Goal: Task Accomplishment & Management: Use online tool/utility

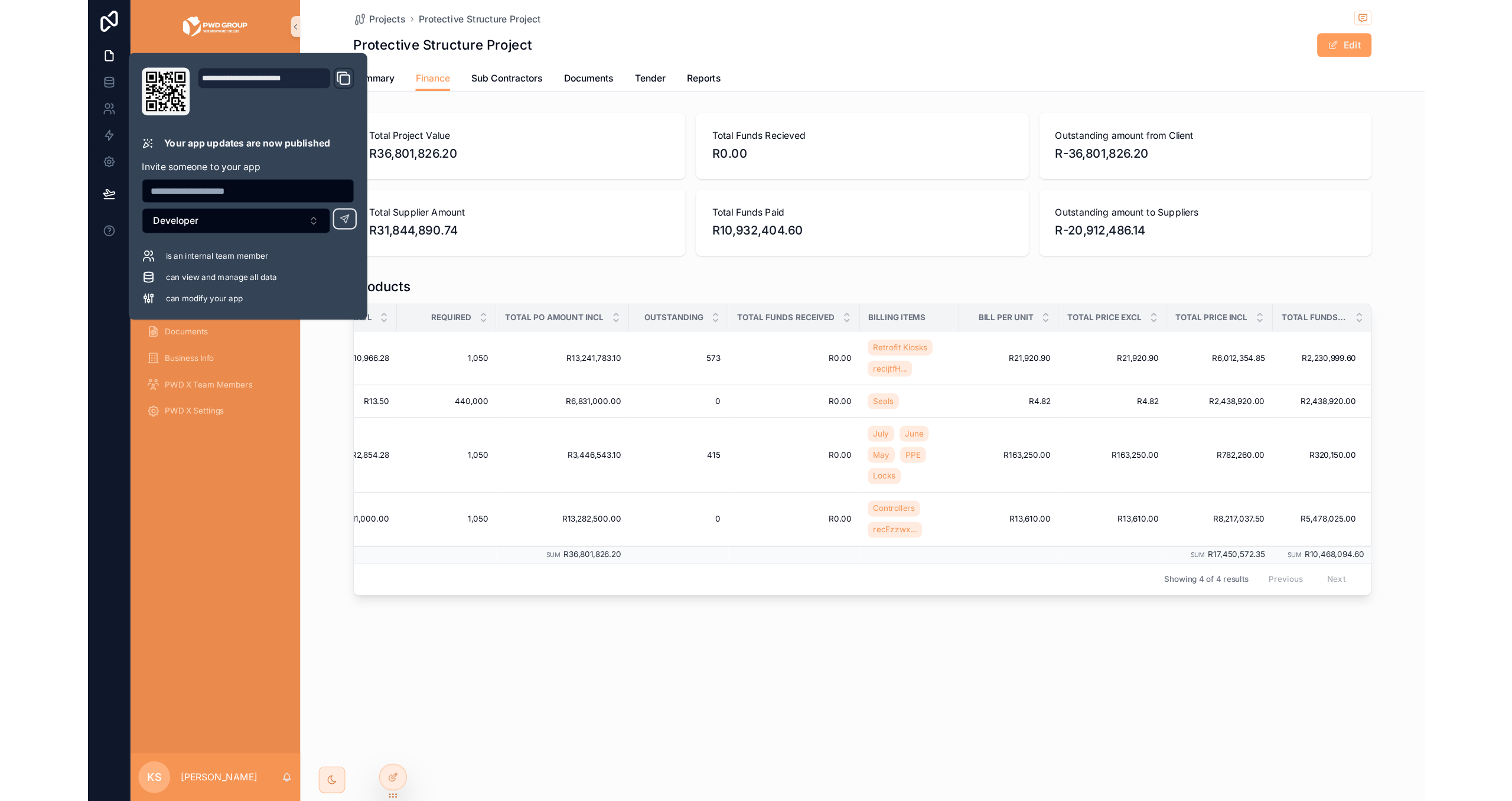
scroll to position [0, 232]
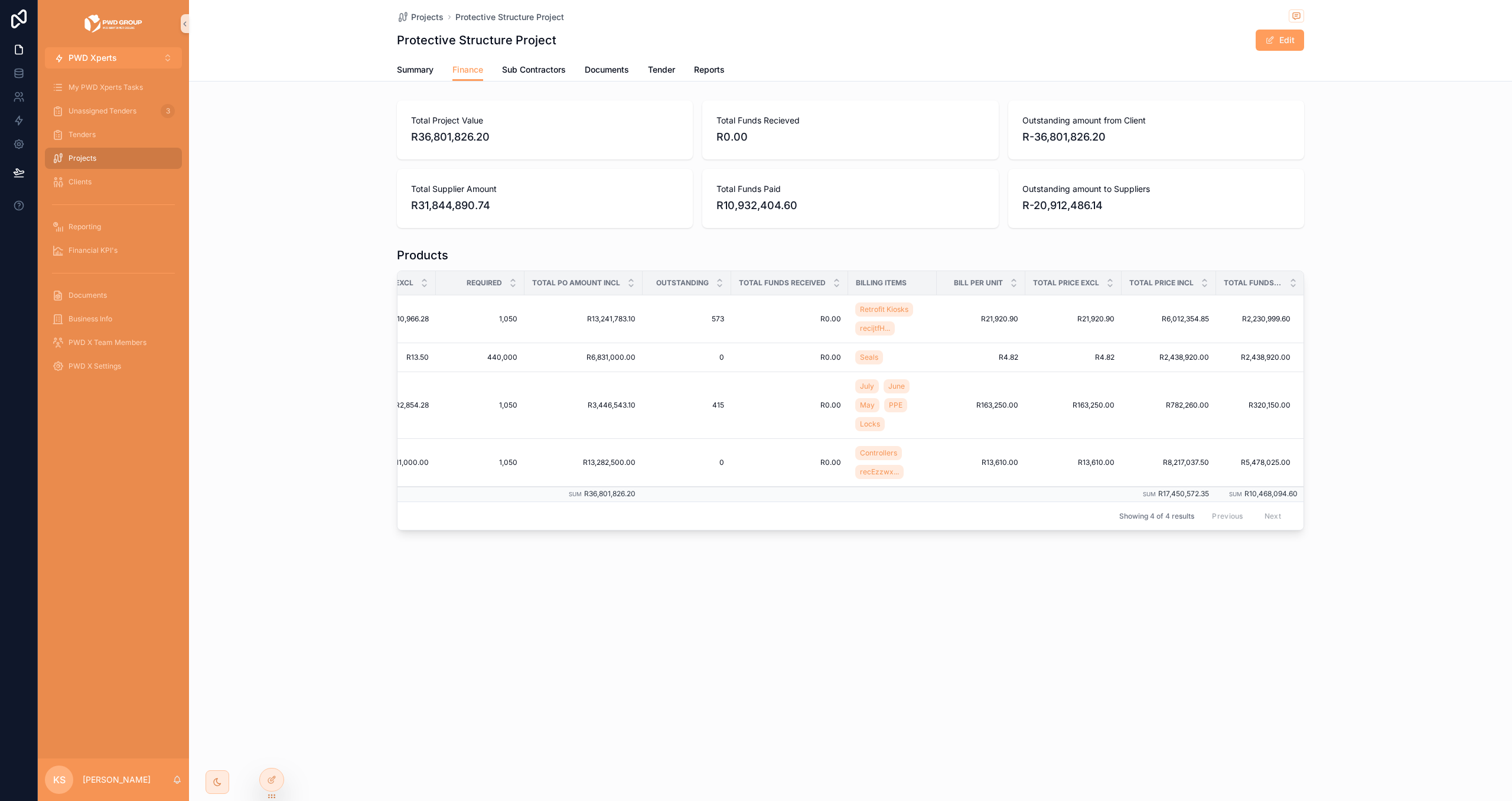
click at [110, 439] on div "My PWD Xperts Tasks Unassigned Tenders 3 Tenders Projects Clients Reporting Fin…" at bounding box center [113, 414] width 152 height 690
click at [116, 130] on div "Tenders" at bounding box center [113, 134] width 123 height 19
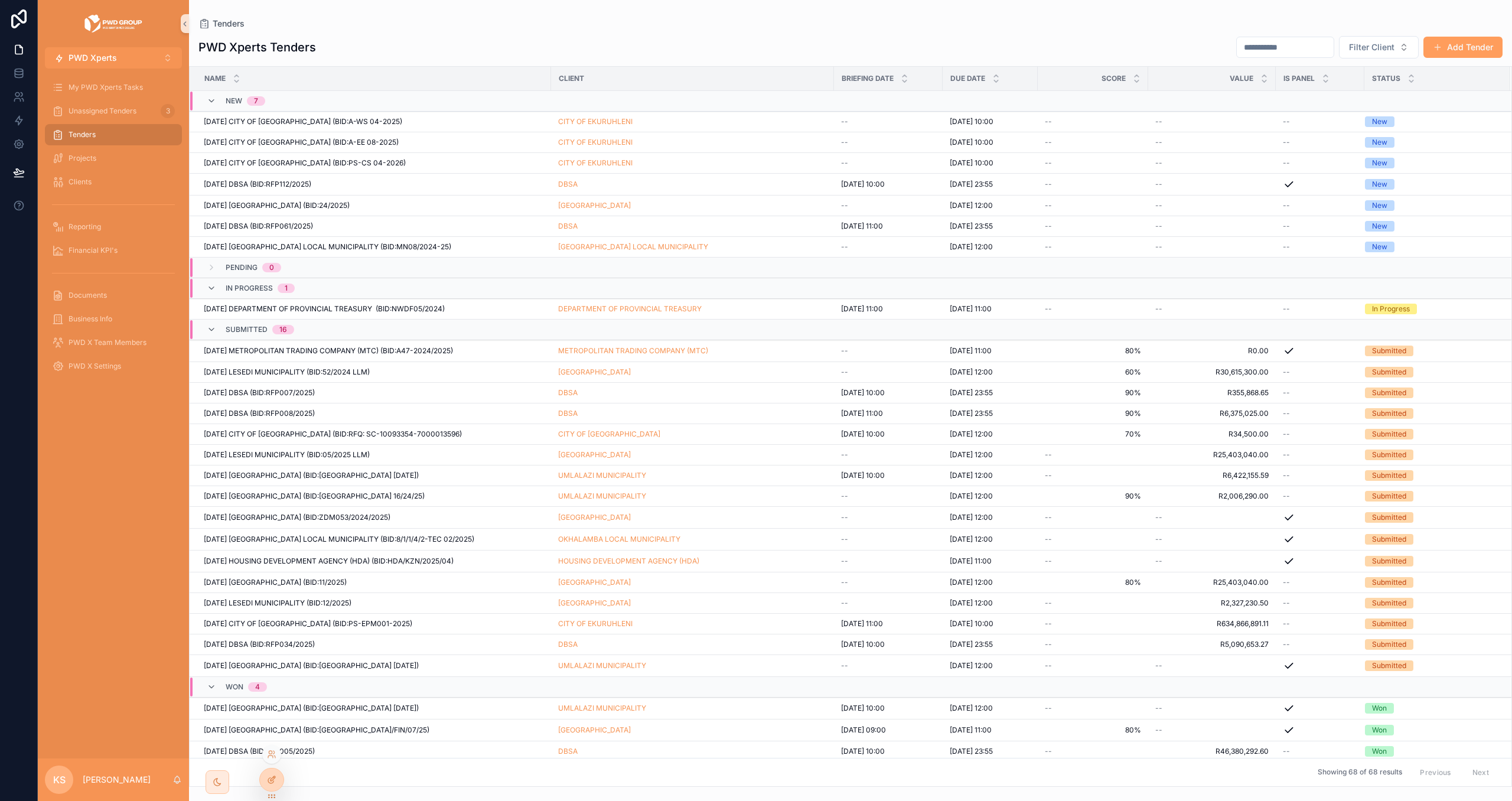
click at [263, 713] on div at bounding box center [272, 780] width 24 height 23
click at [99, 220] on div "Reporting" at bounding box center [113, 227] width 123 height 19
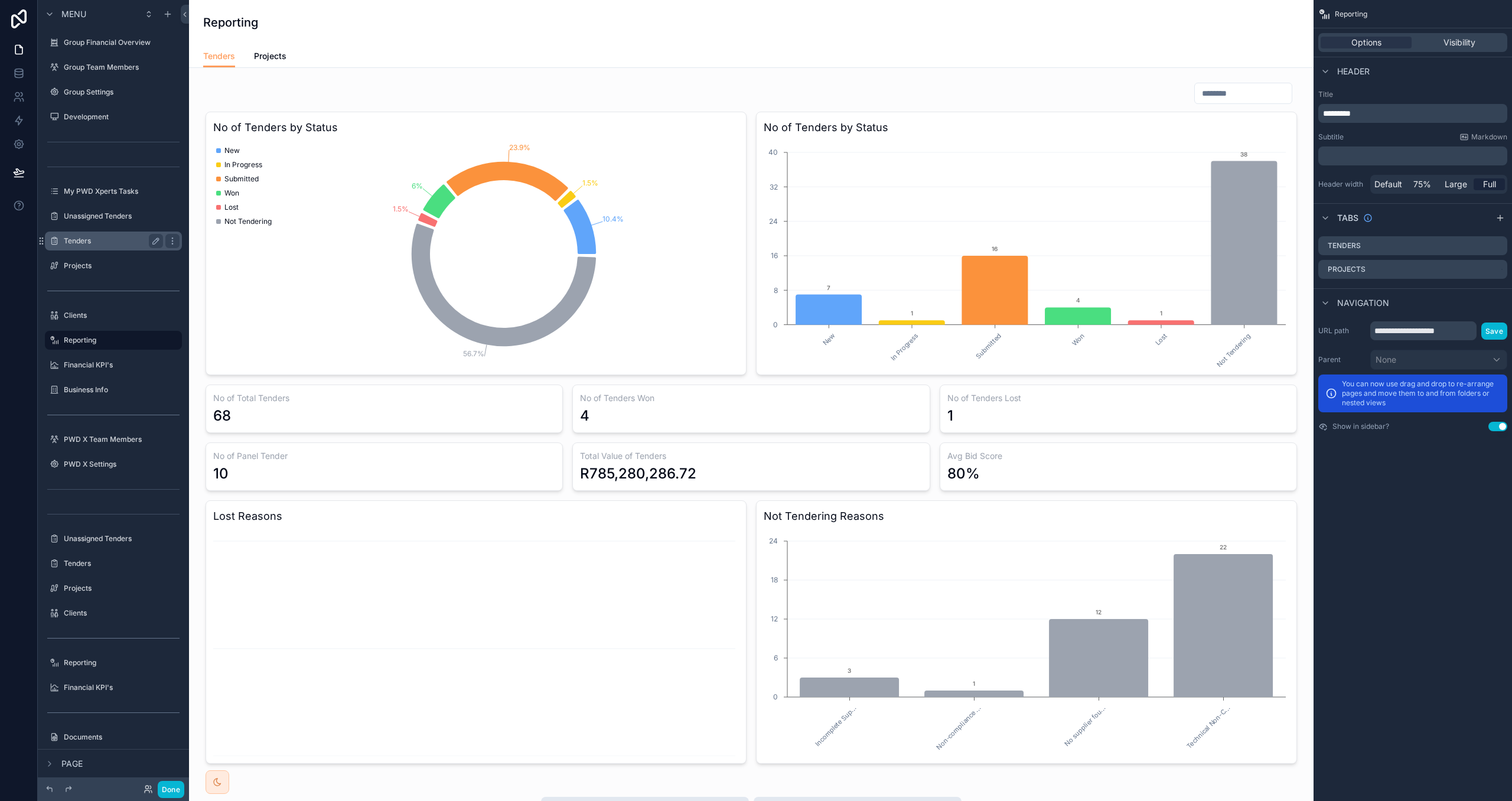
click at [89, 239] on label "Tenders" at bounding box center [111, 241] width 95 height 9
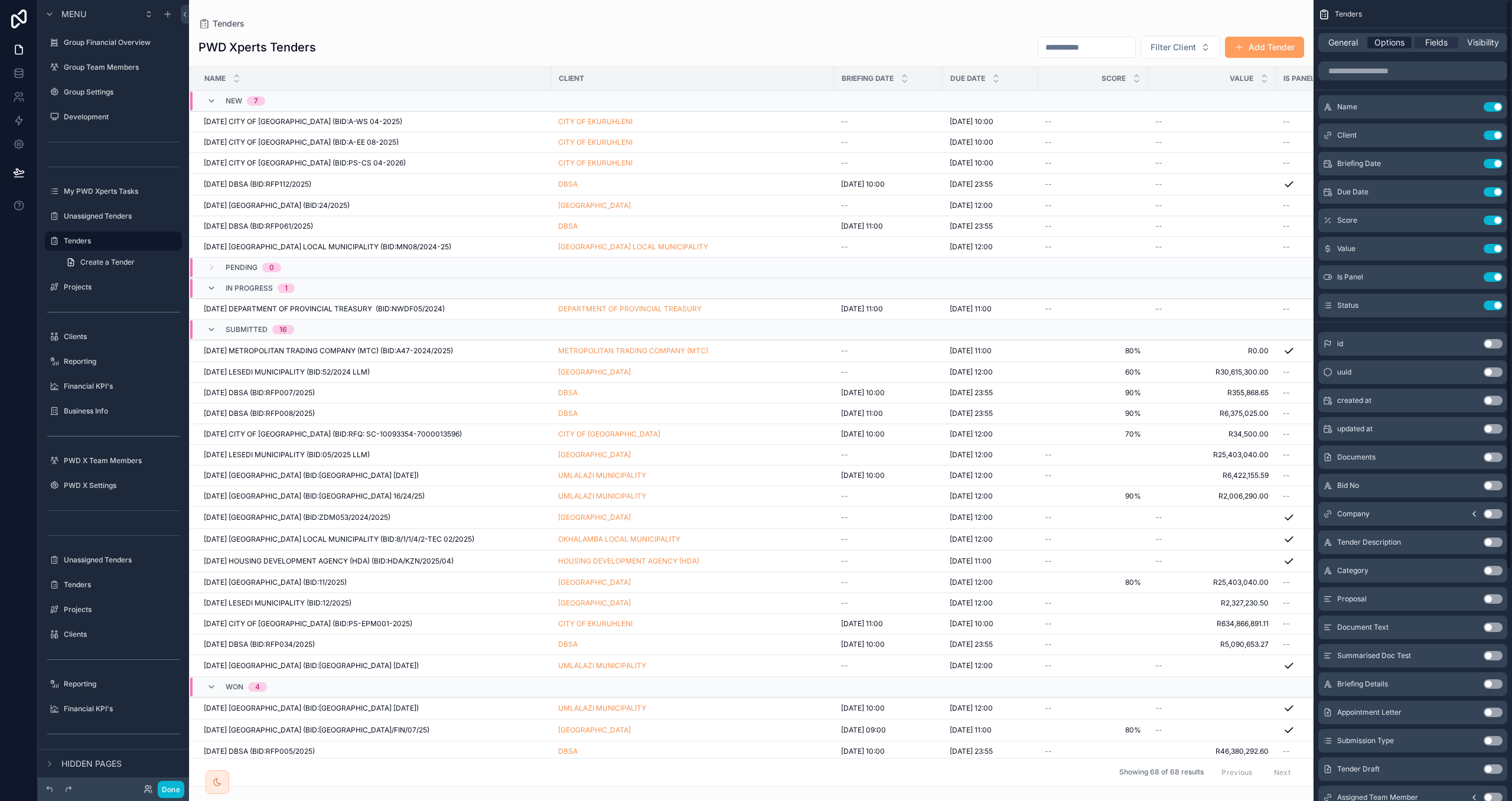
click at [1191, 47] on span "Options" at bounding box center [1389, 42] width 30 height 12
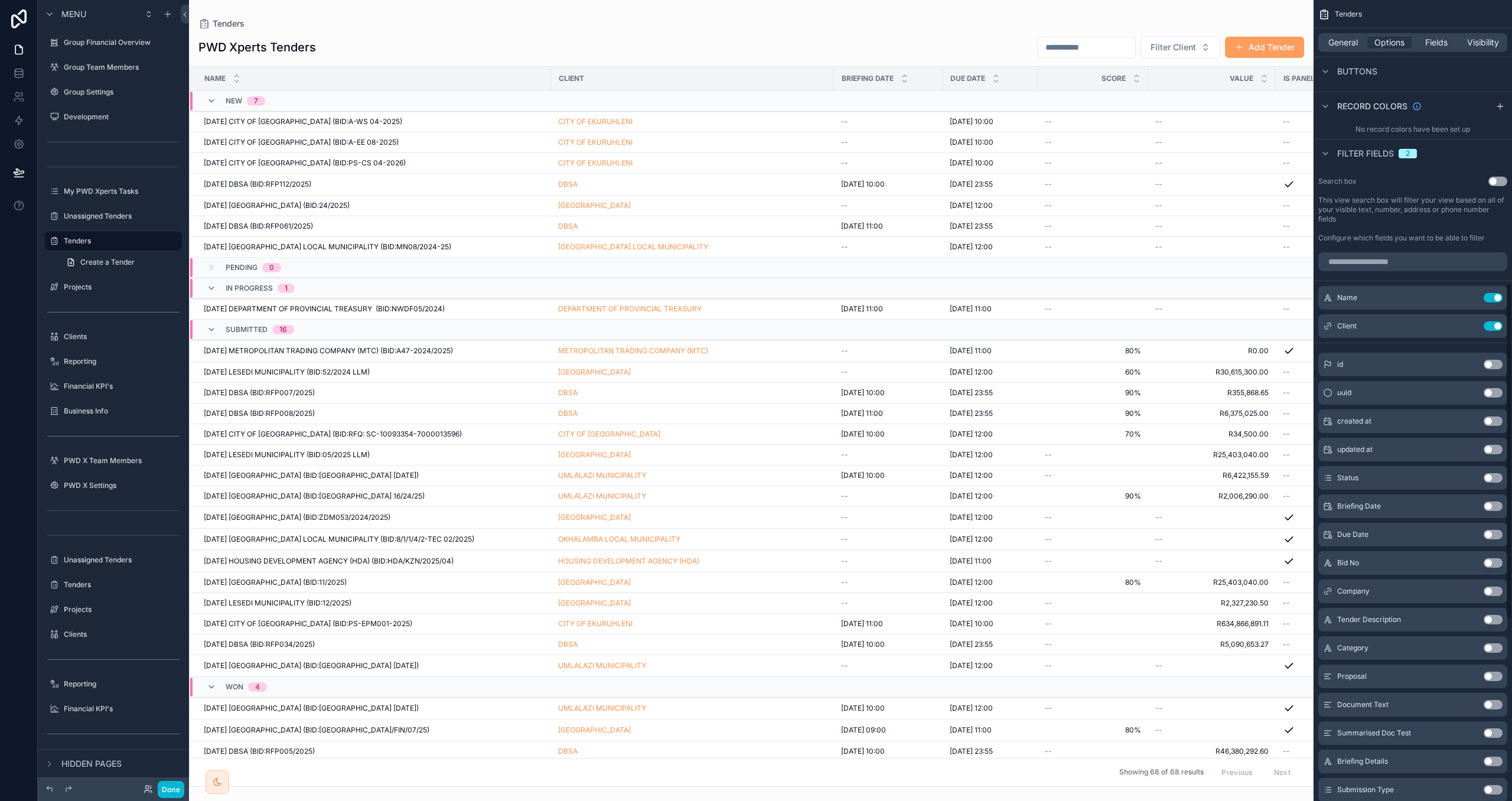
scroll to position [680, 0]
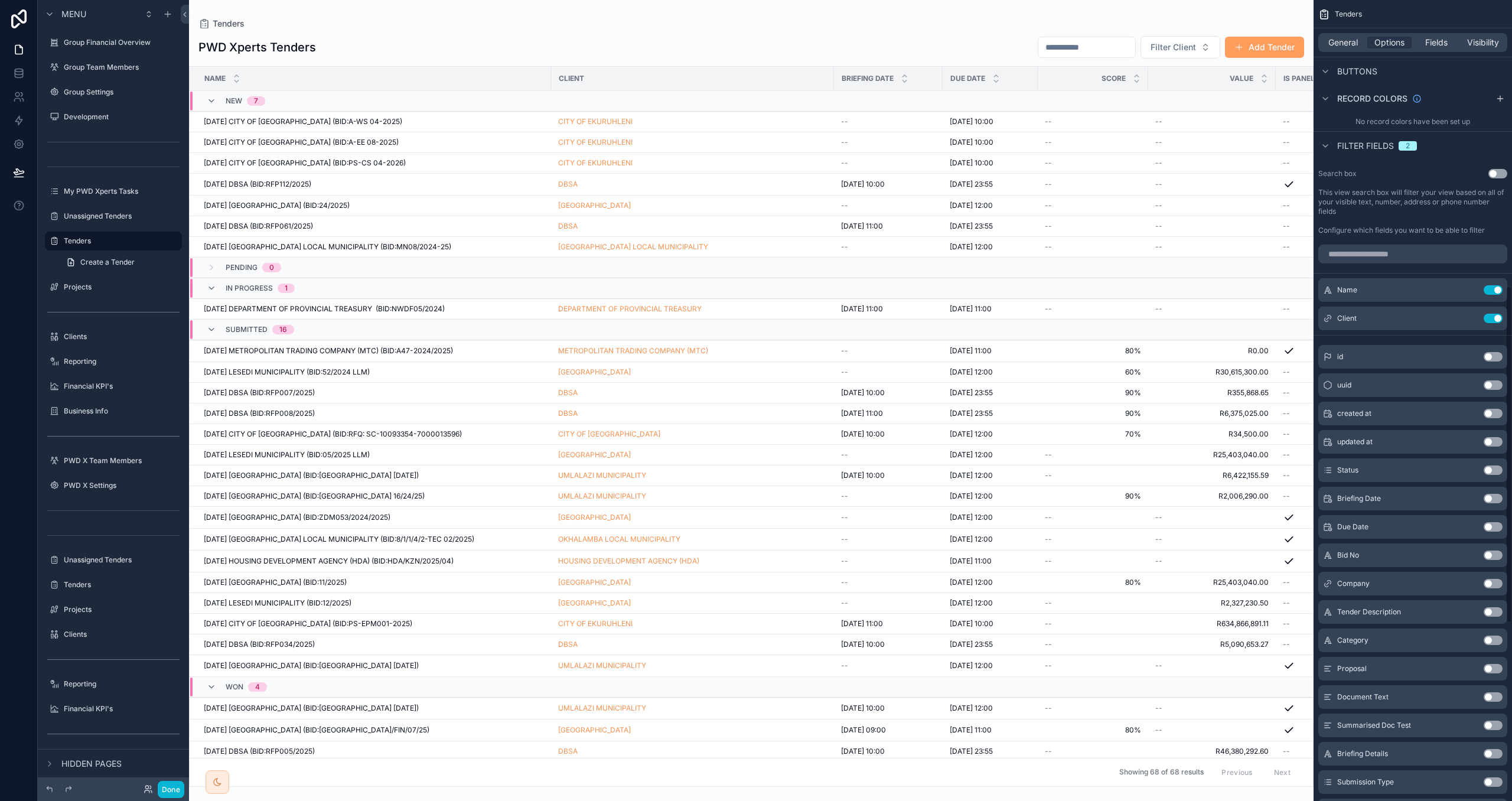
click at [1191, 528] on button "Use setting" at bounding box center [1493, 527] width 19 height 9
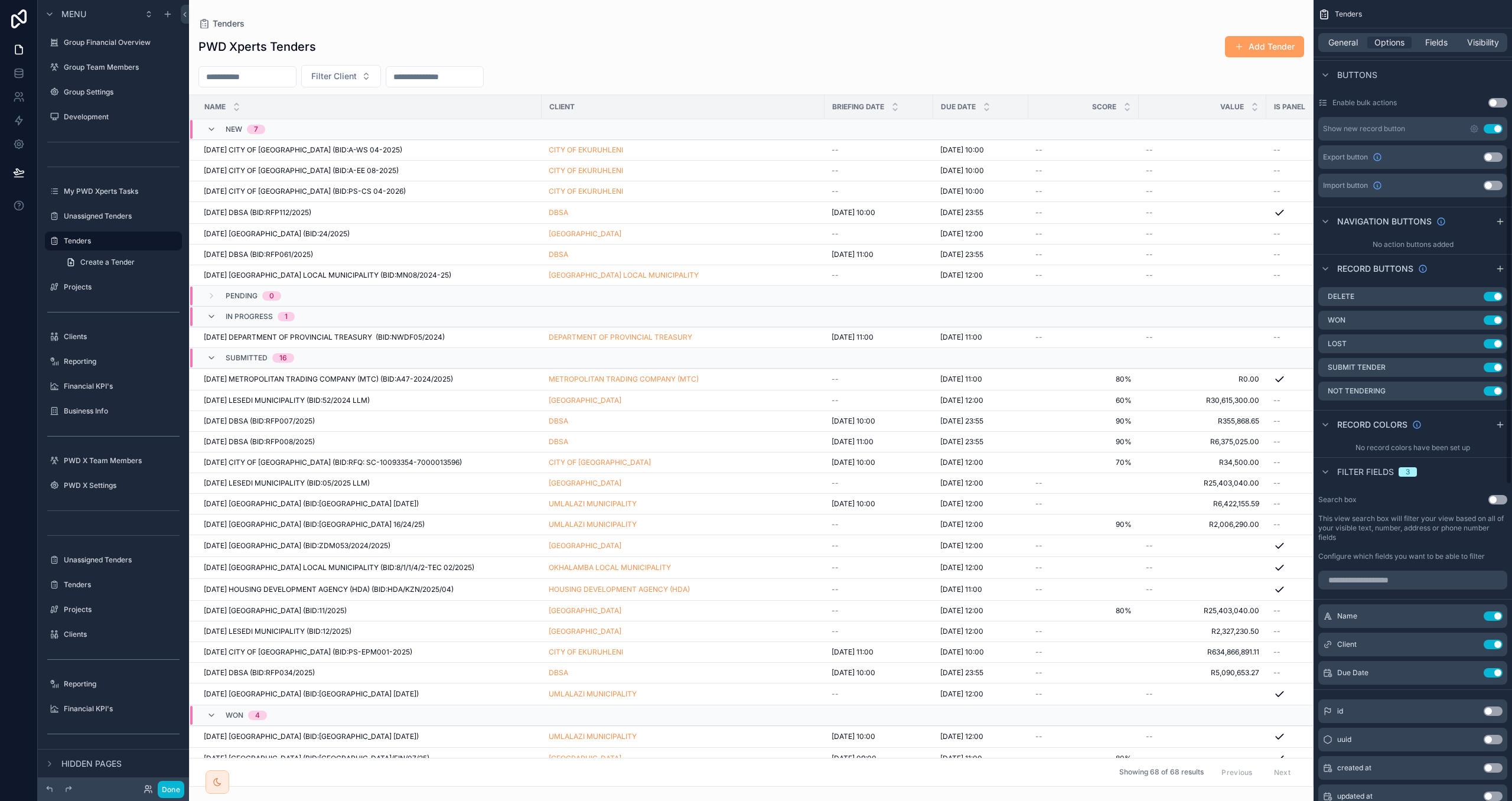
scroll to position [355, 0]
click at [165, 713] on button "Done" at bounding box center [171, 789] width 26 height 17
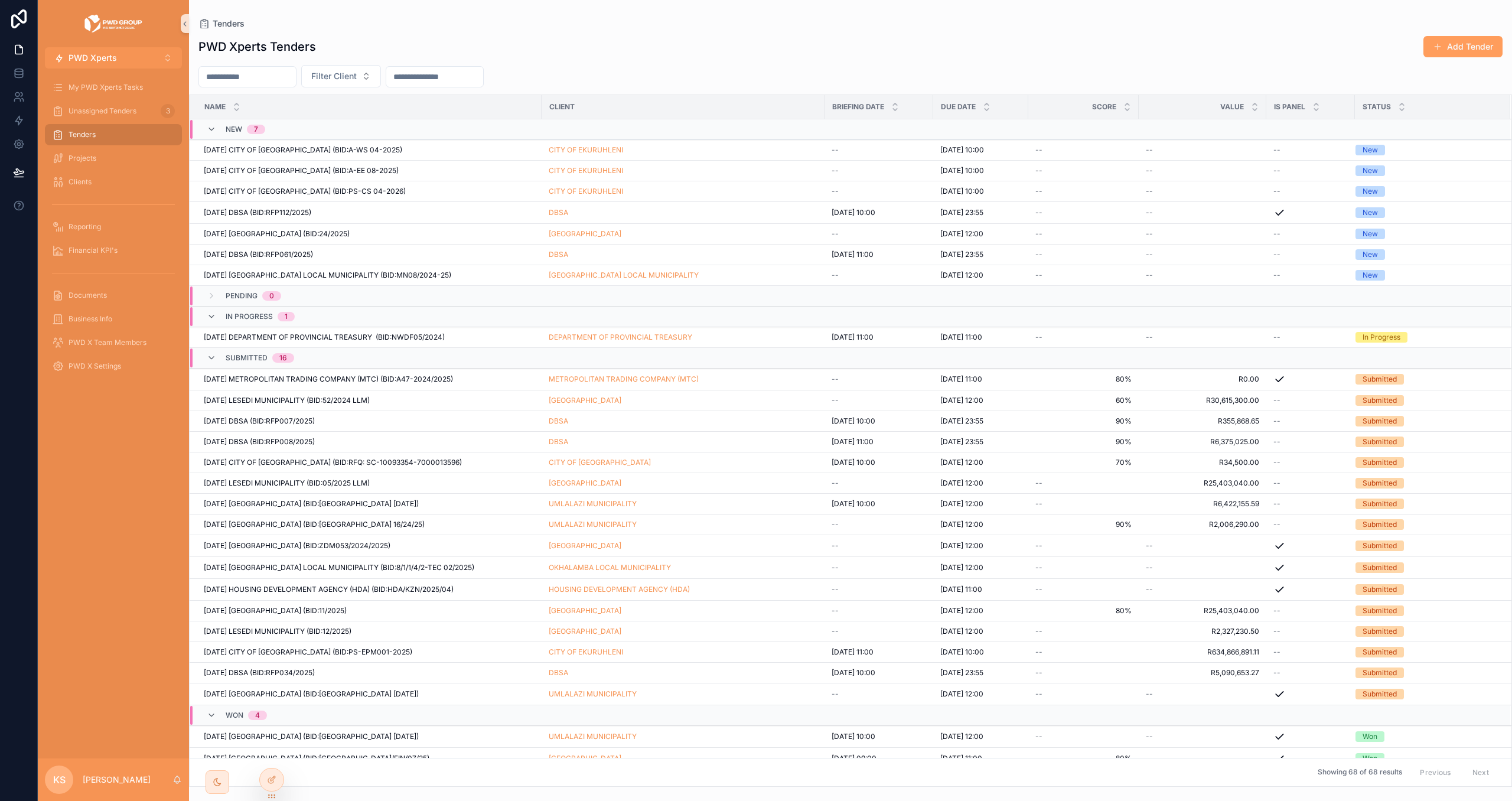
click at [451, 76] on input "scrollable content" at bounding box center [435, 77] width 97 height 16
click at [401, 309] on html "PWD Xperts ⌥ 2 My PWD Xperts Tasks Unassigned Tenders 3 Tenders Projects Client…" at bounding box center [756, 400] width 1512 height 801
type input "**********"
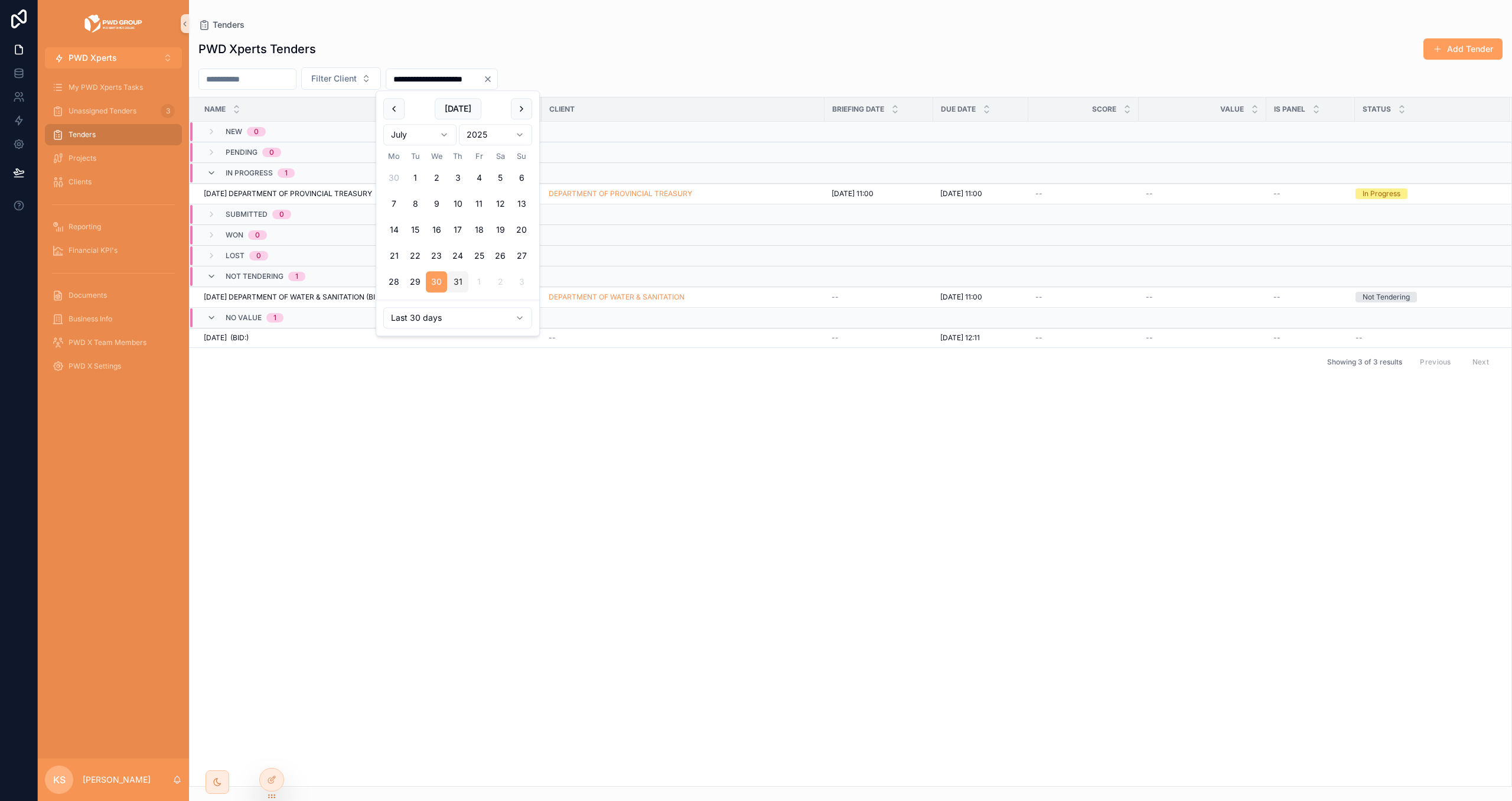
click at [526, 31] on div "**********" at bounding box center [850, 409] width 1323 height 756
click at [20, 164] on button at bounding box center [18, 173] width 26 height 33
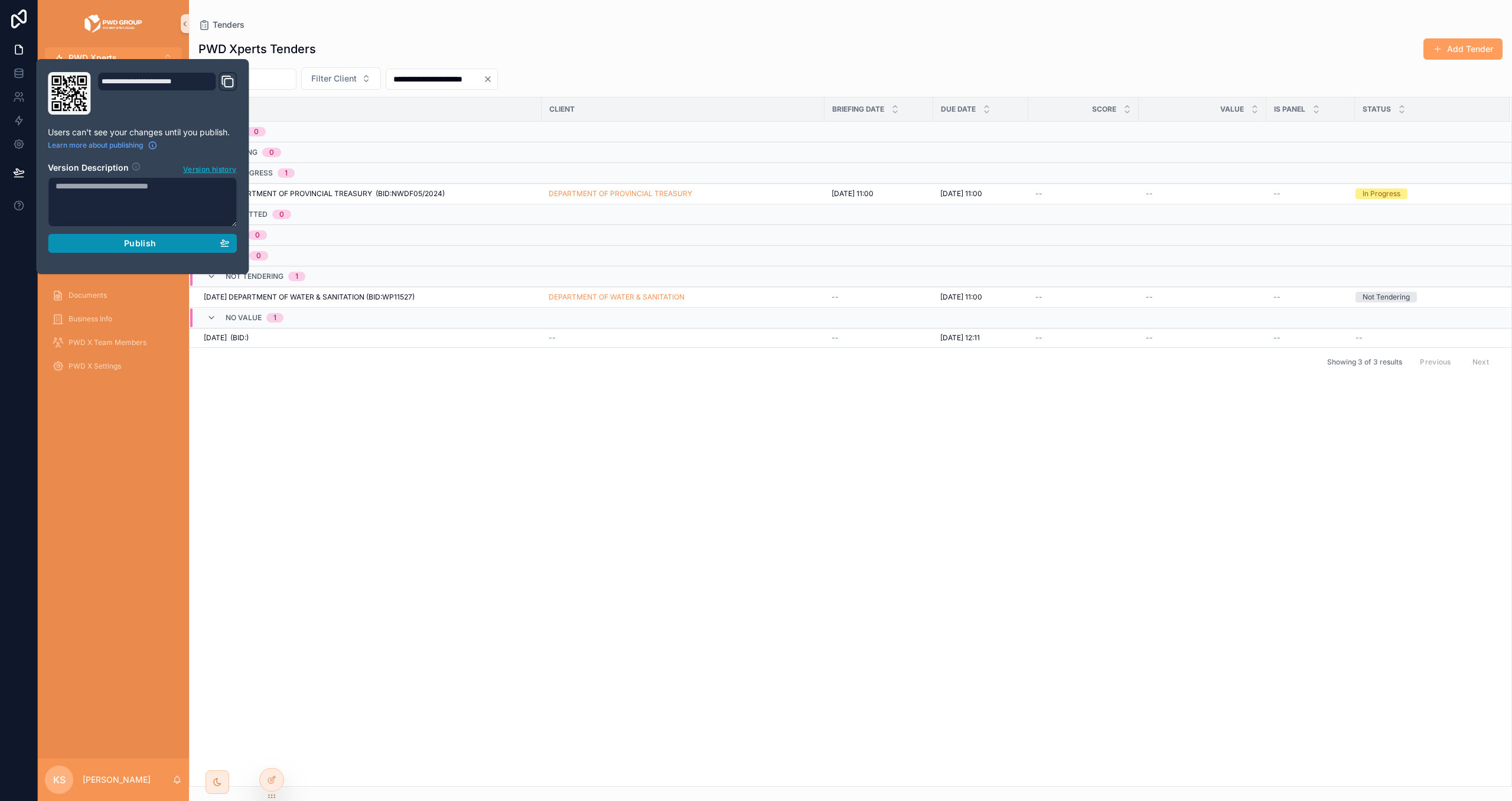
click at [65, 242] on div "Publish" at bounding box center [142, 244] width 173 height 11
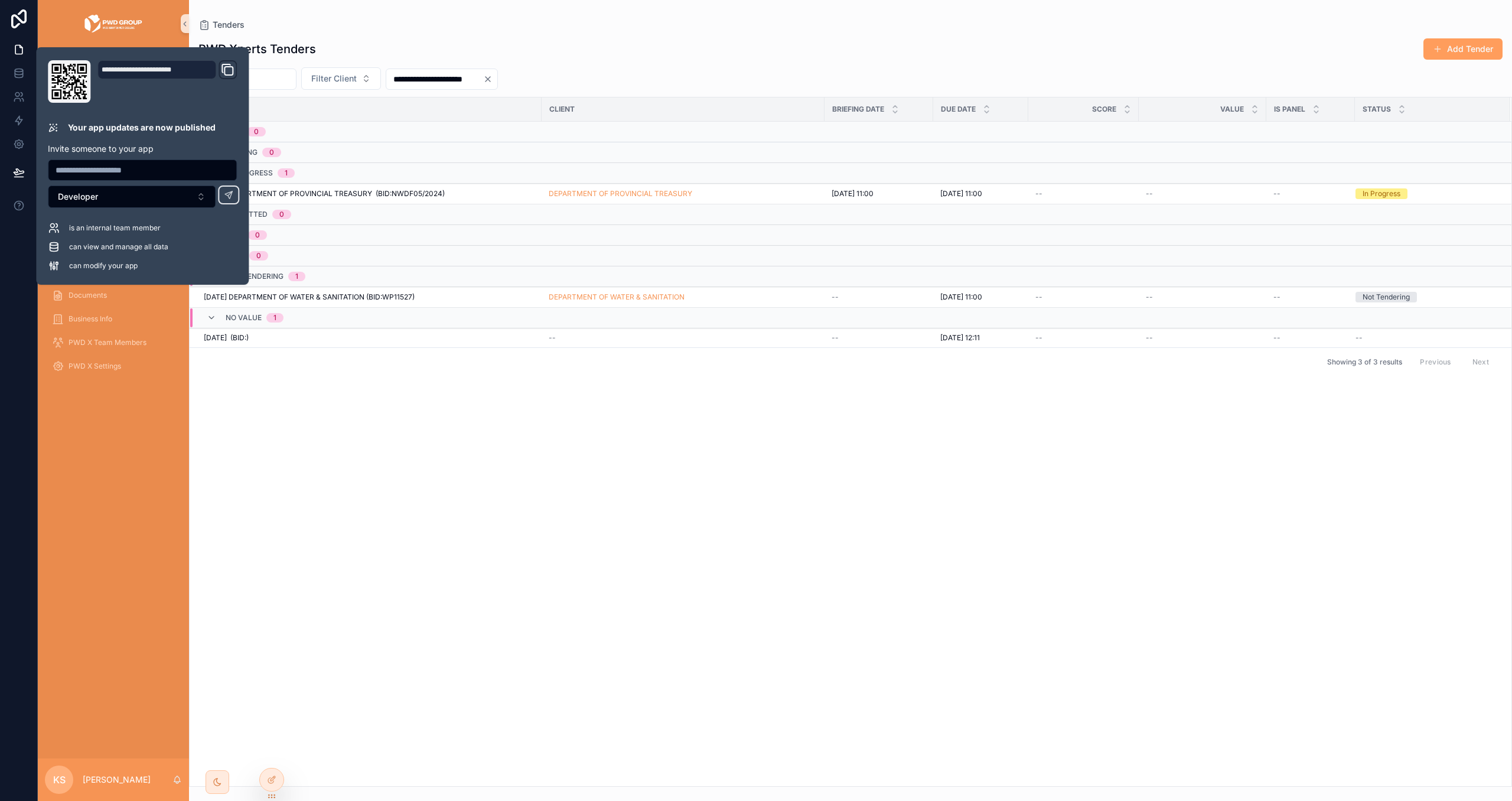
click at [572, 401] on div "Name Client Briefing Date Due Date Score Value Is Panel Status New 0 Pending 0 …" at bounding box center [851, 442] width 1322 height 689
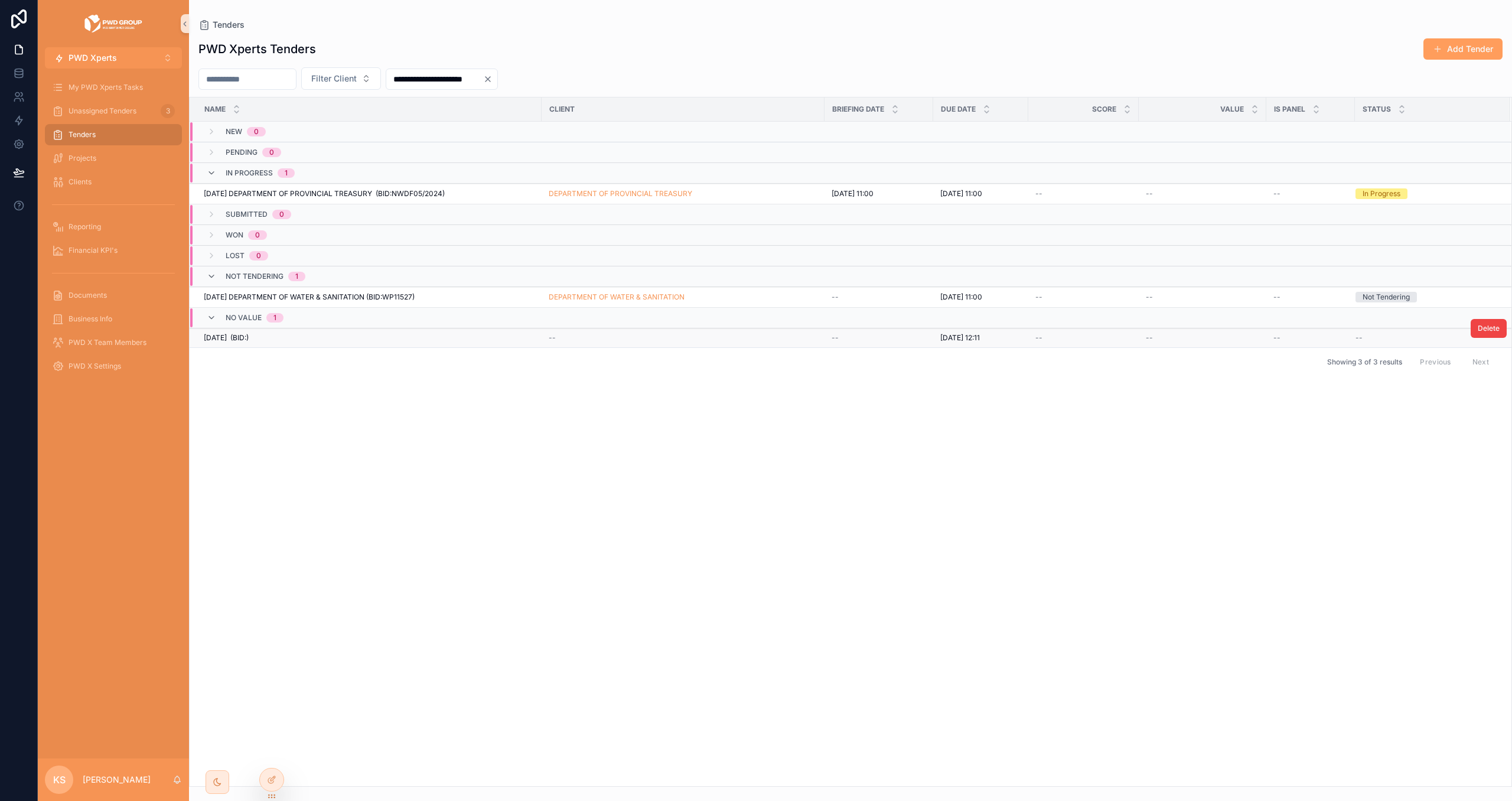
click at [740, 343] on div "--" at bounding box center [683, 338] width 268 height 9
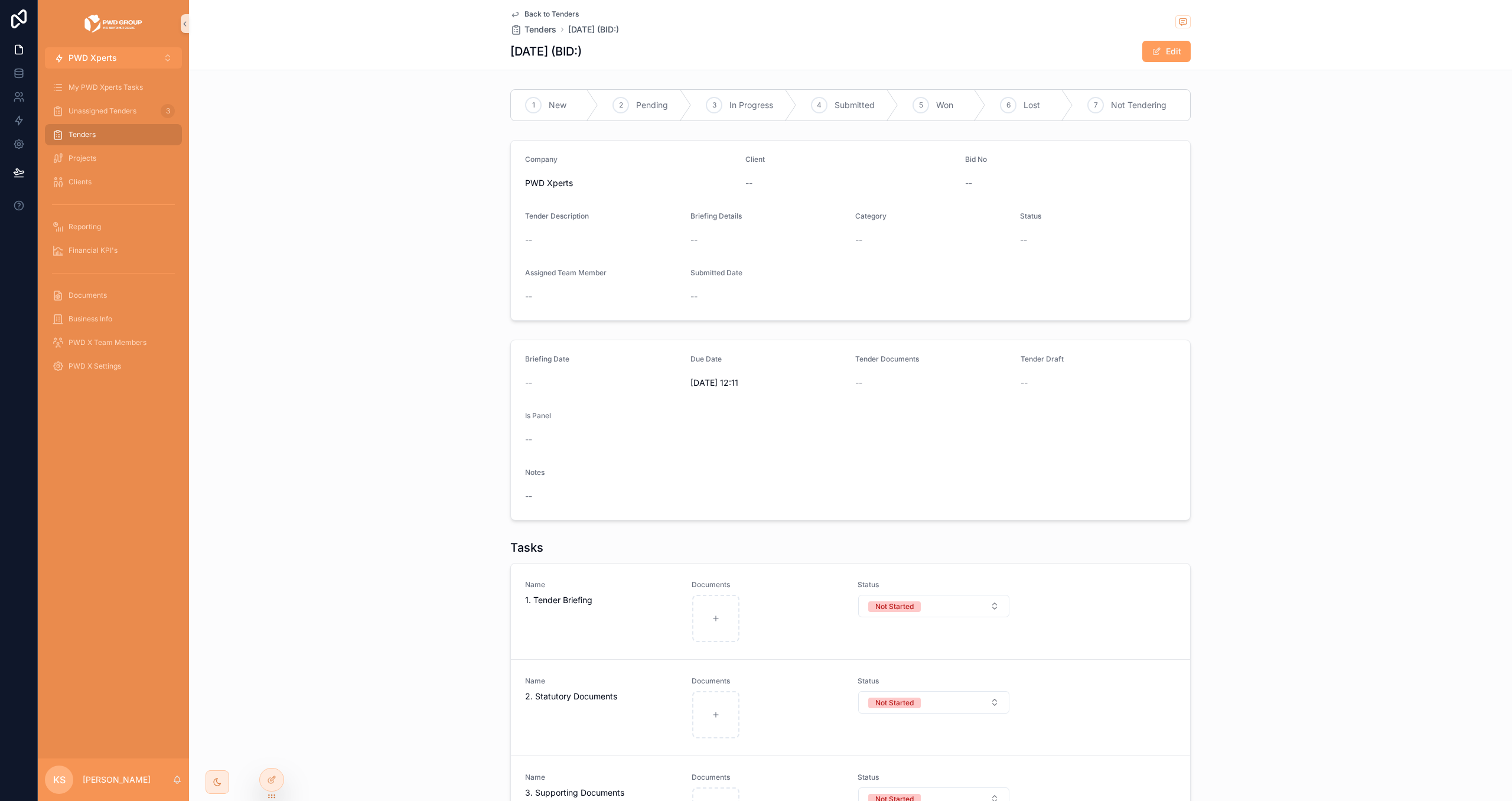
click at [549, 14] on span "Back to Tenders" at bounding box center [551, 14] width 55 height 9
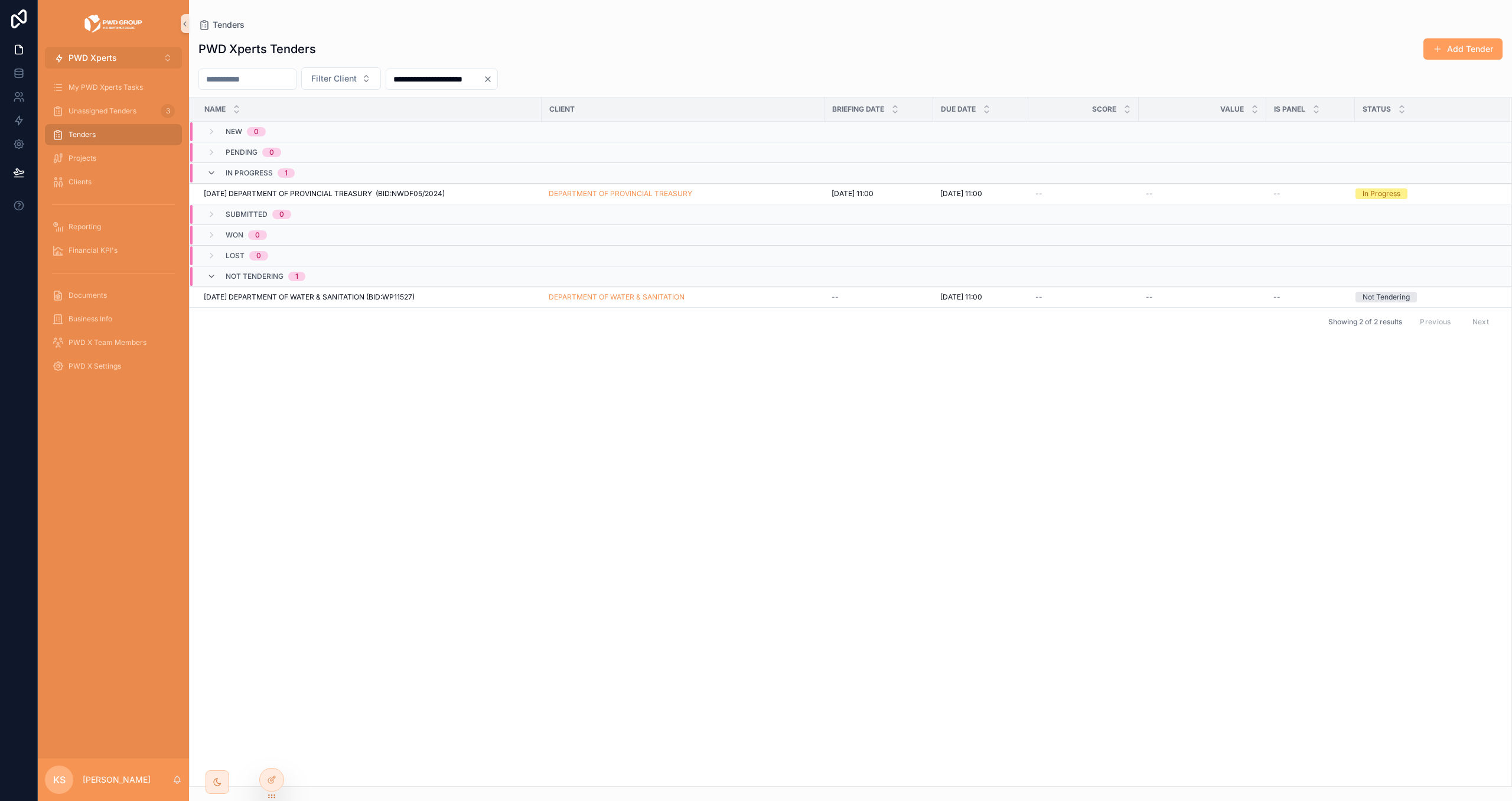
click at [161, 59] on button "PWD Xperts ⌥ 2" at bounding box center [113, 58] width 137 height 21
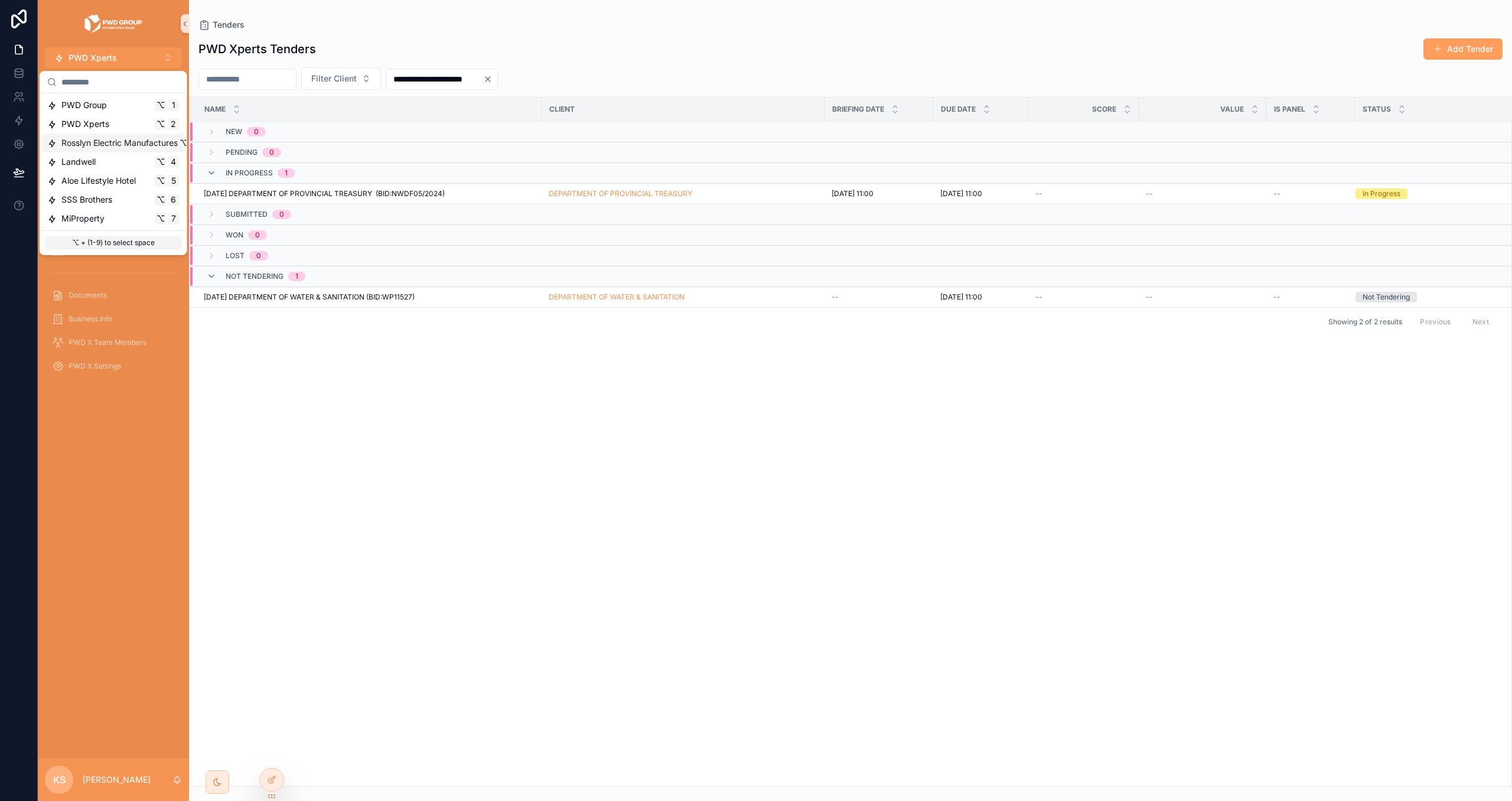
click at [134, 137] on span "Rosslyn Electric Manufactures" at bounding box center [119, 142] width 116 height 12
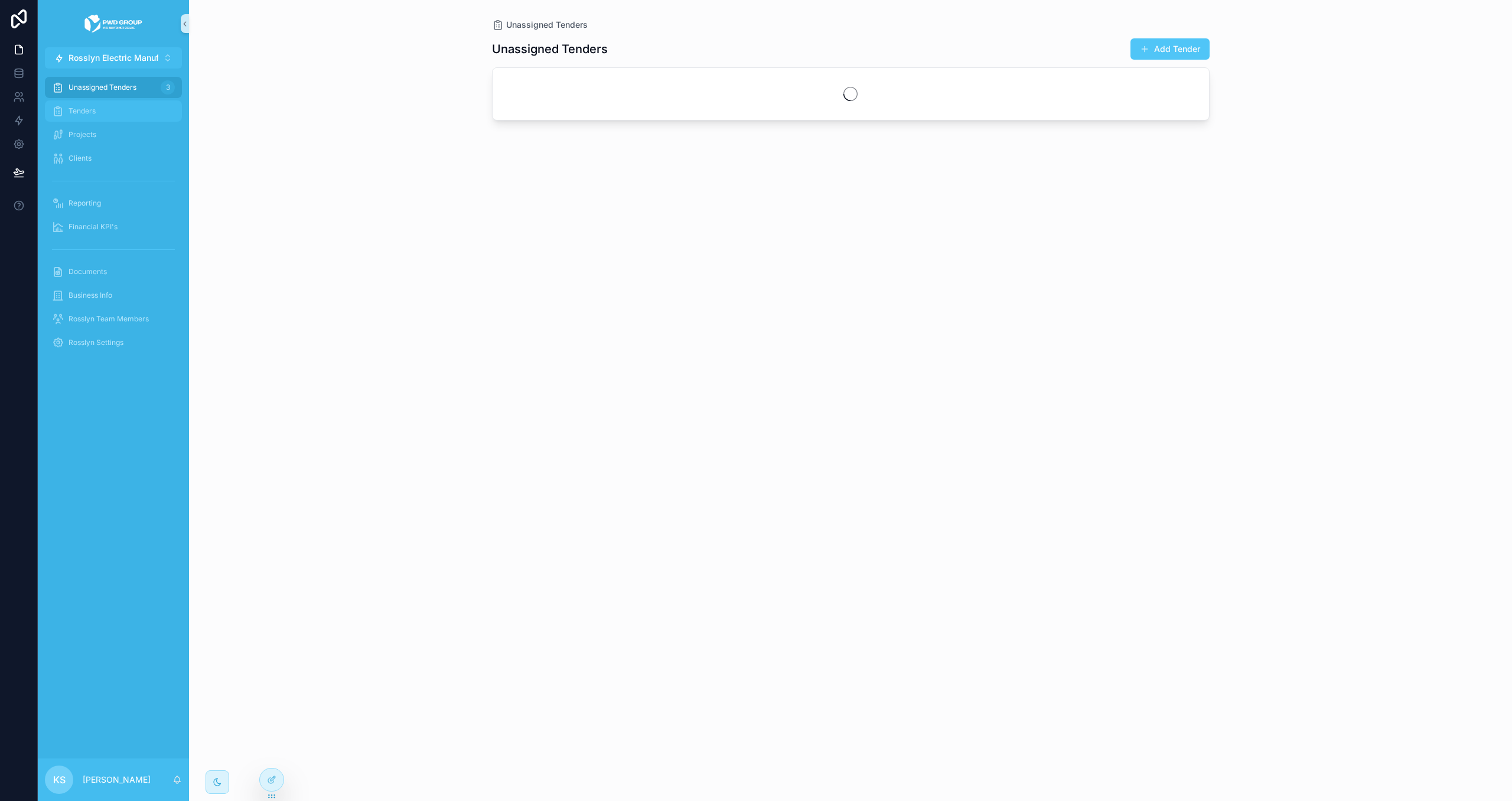
click at [111, 112] on div "Tenders" at bounding box center [113, 111] width 123 height 19
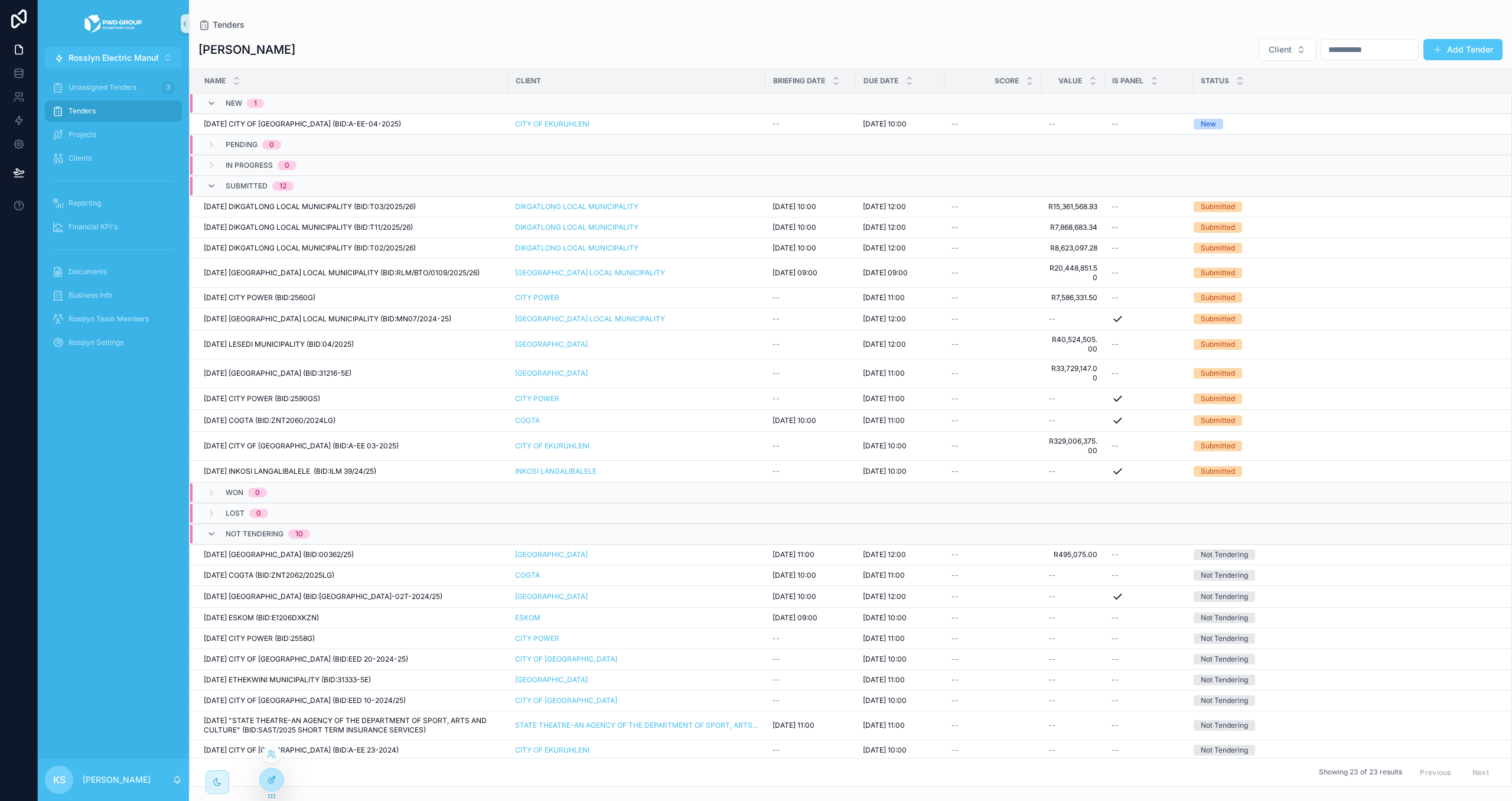
click at [268, 713] on icon at bounding box center [271, 780] width 9 height 9
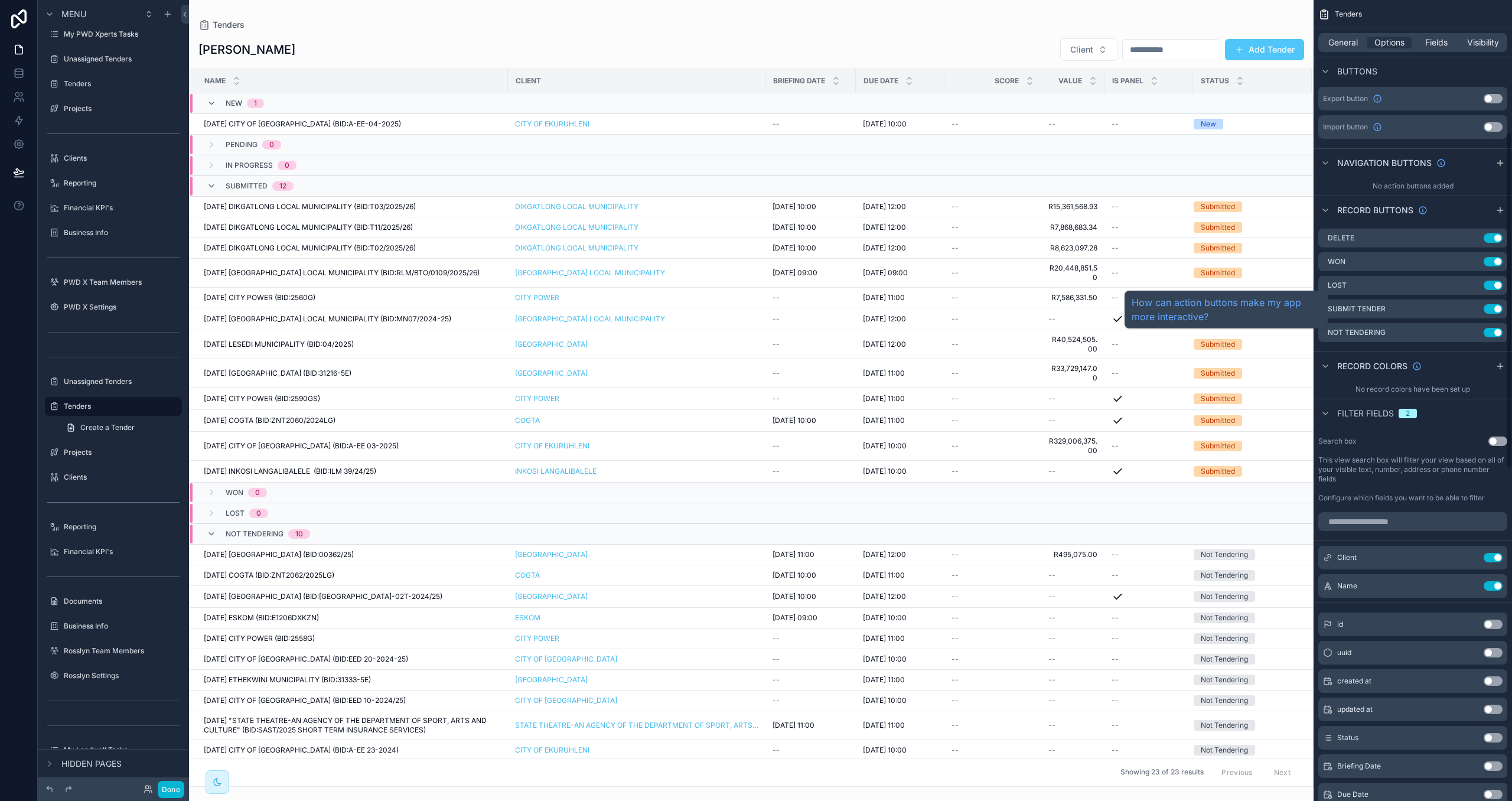
scroll to position [672, 0]
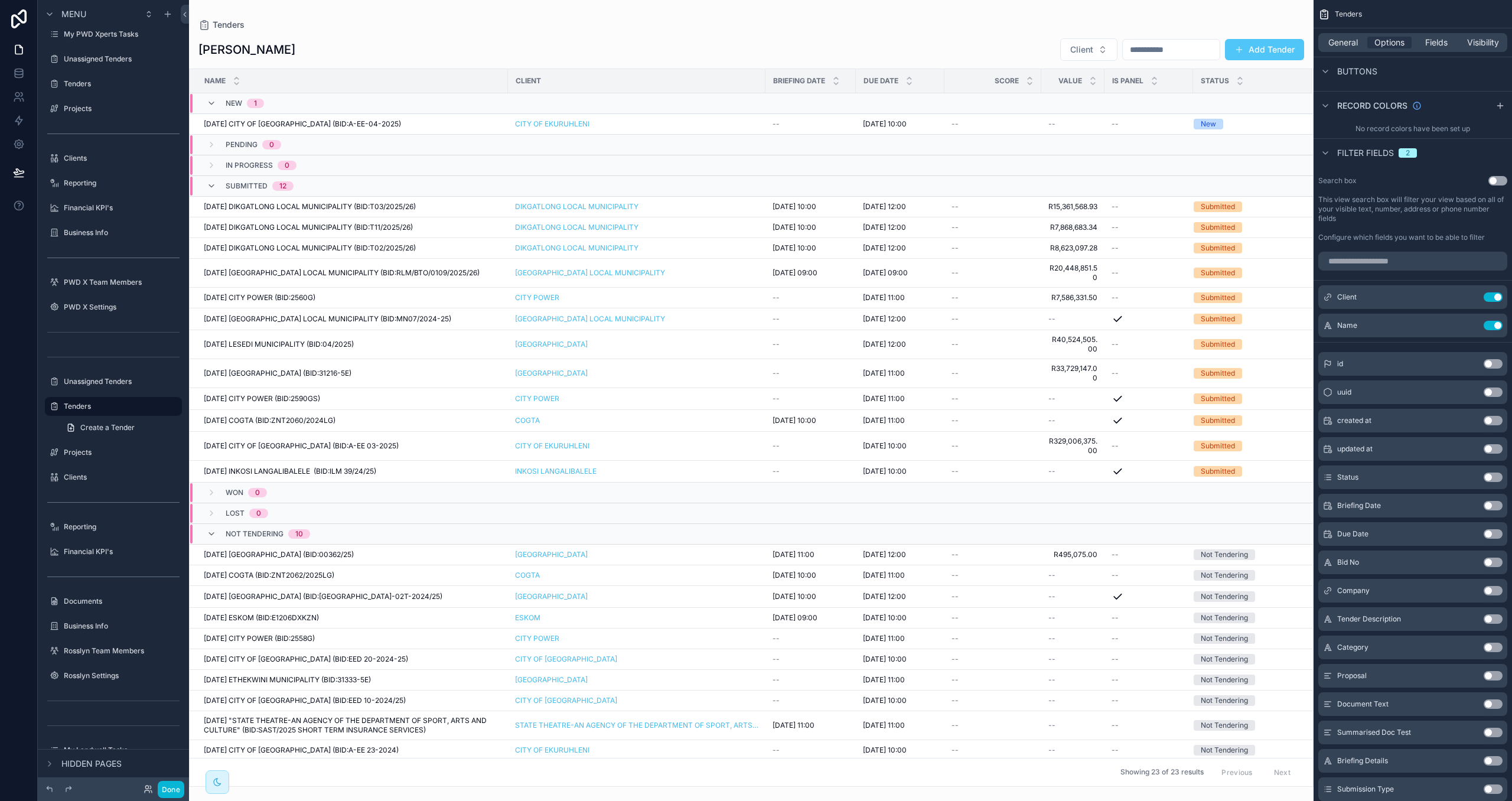
click at [1191, 535] on button "Use setting" at bounding box center [1493, 534] width 19 height 9
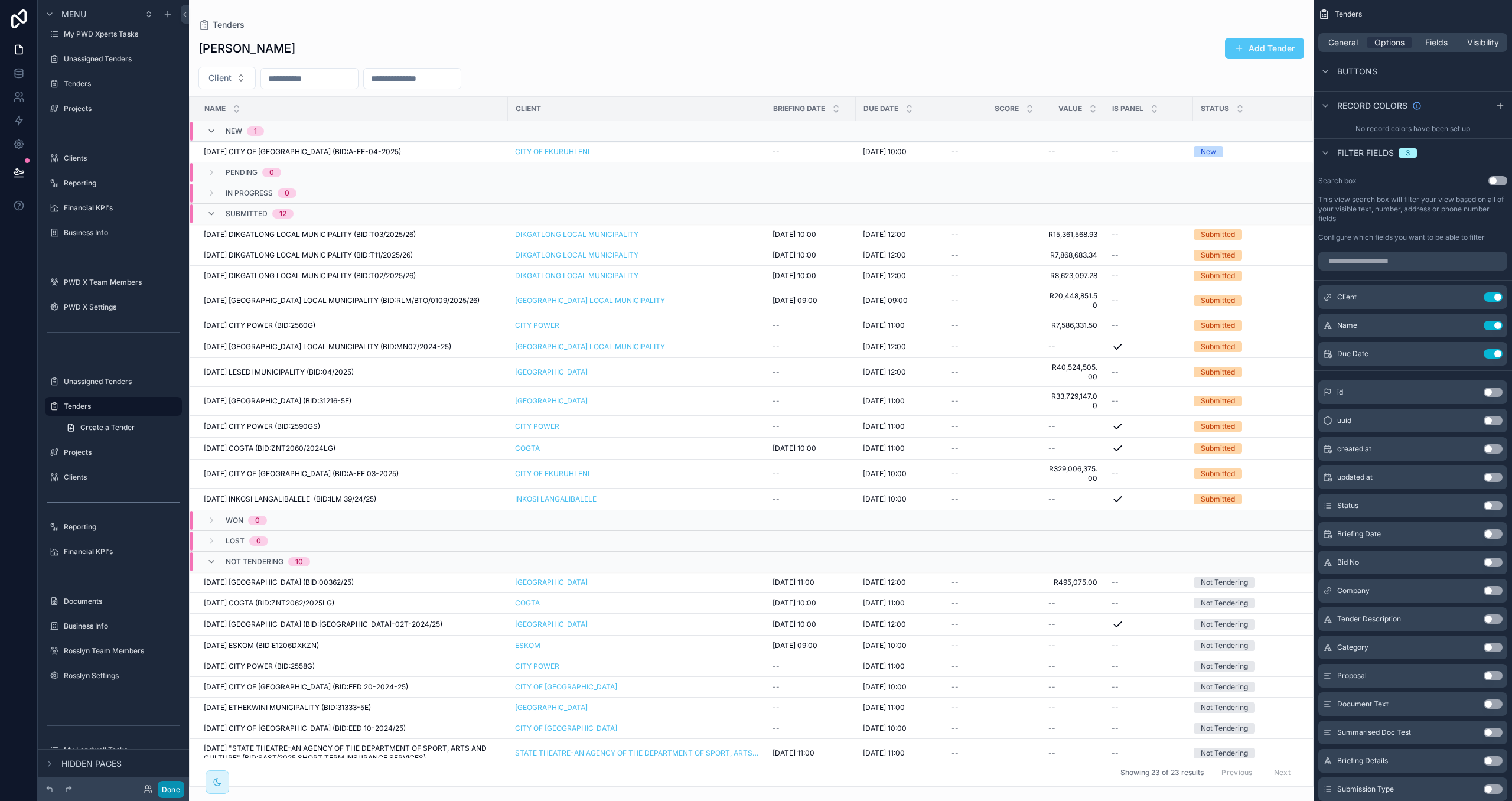
click at [172, 713] on button "Done" at bounding box center [171, 789] width 26 height 17
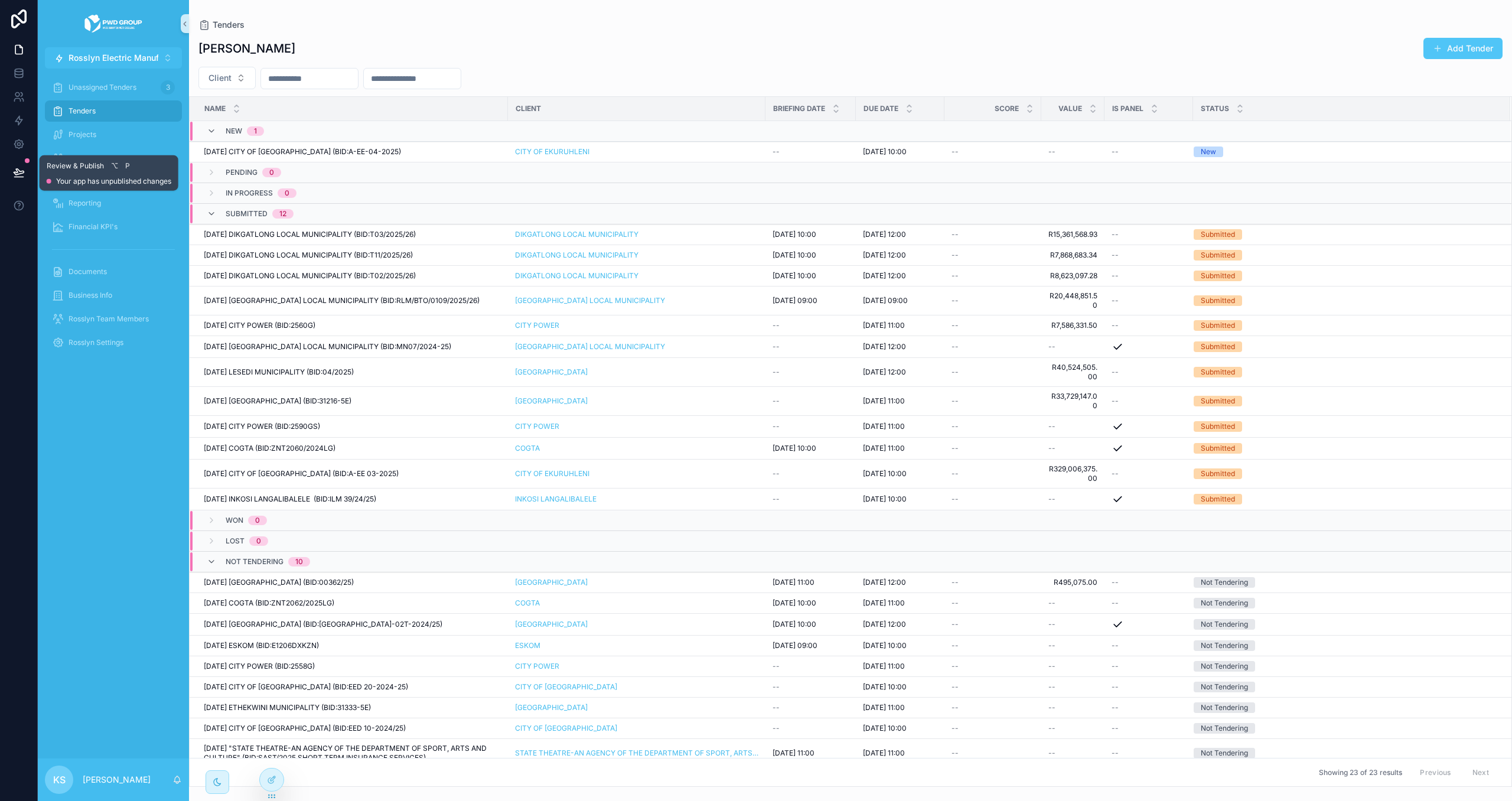
click at [16, 169] on icon at bounding box center [18, 172] width 10 height 5
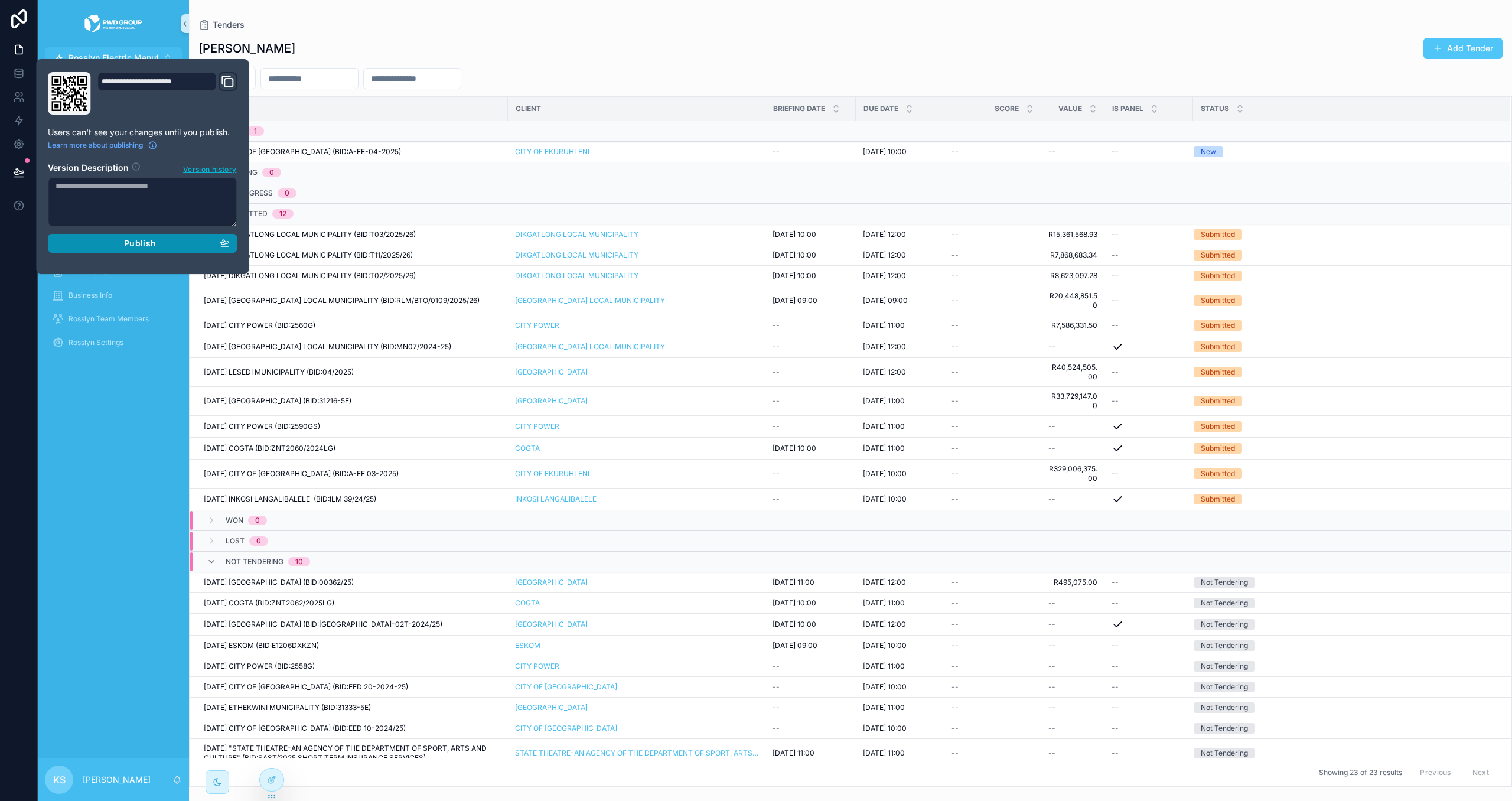
click at [122, 252] on button "Publish" at bounding box center [142, 243] width 189 height 19
